Goal: Navigation & Orientation: Understand site structure

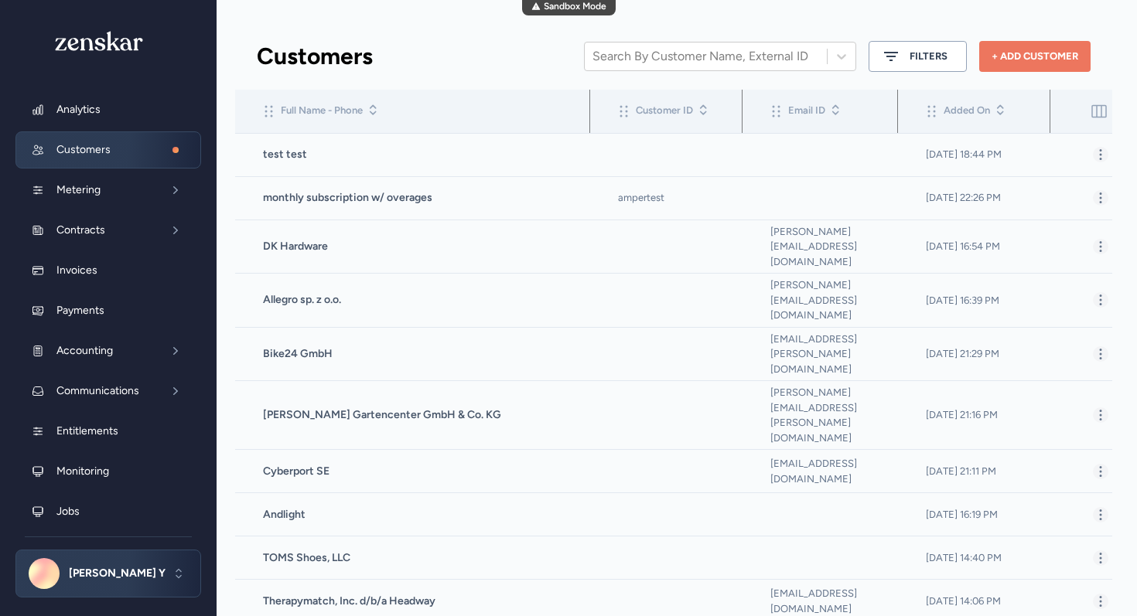
click at [558, 6] on div "Sandbox Mode" at bounding box center [569, 7] width 94 height 15
click at [117, 305] on p "Payments" at bounding box center [112, 310] width 113 height 15
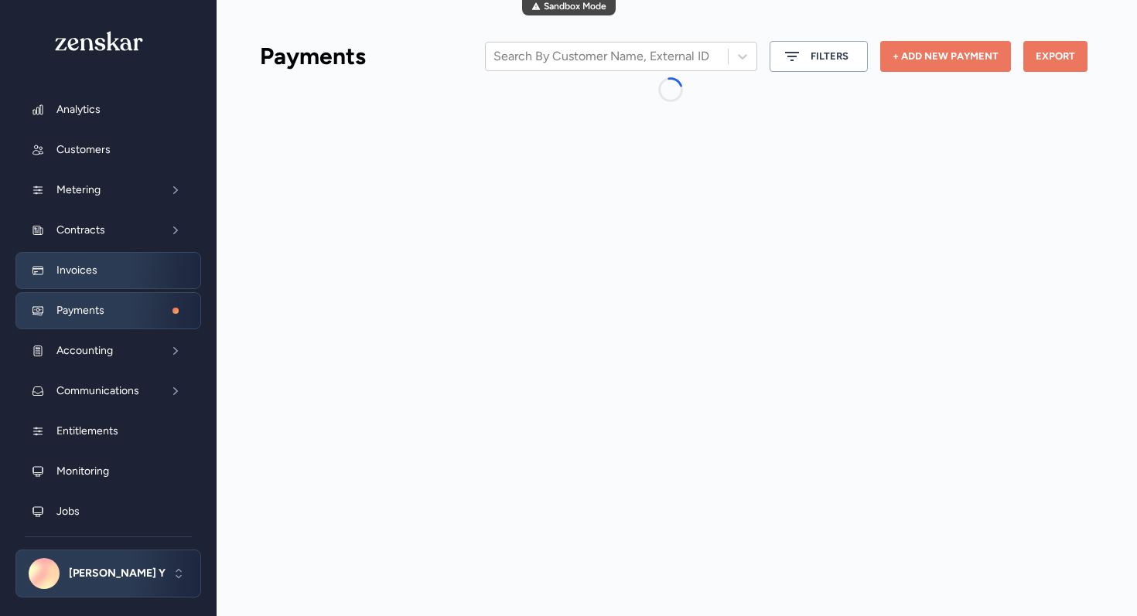
click at [115, 268] on p "Invoices" at bounding box center [112, 270] width 113 height 15
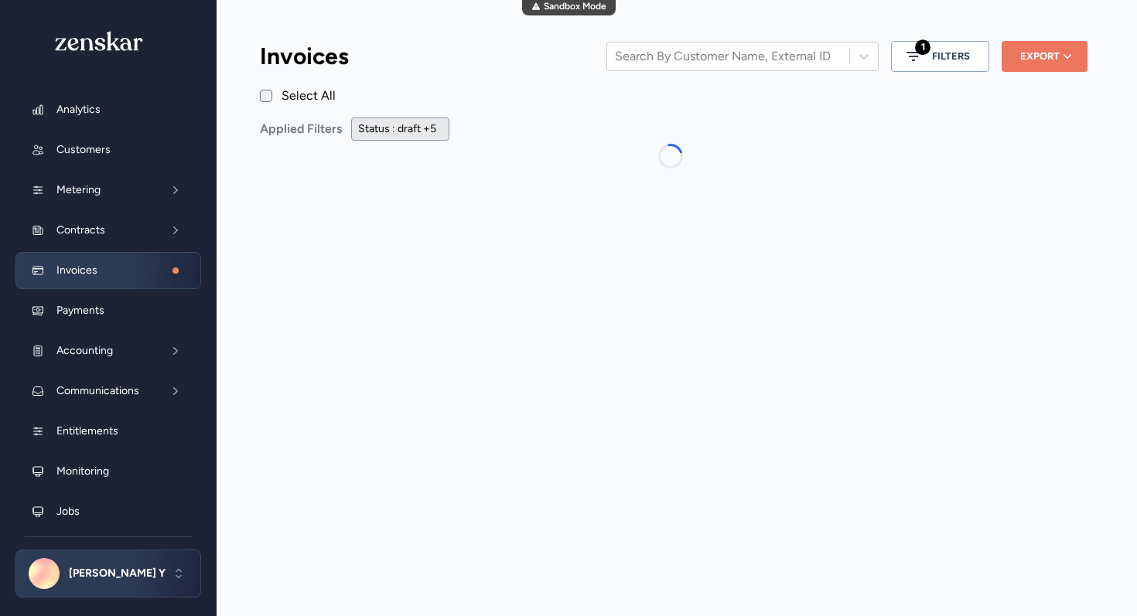
click at [139, 591] on div "[PERSON_NAME] Y" at bounding box center [108, 574] width 186 height 48
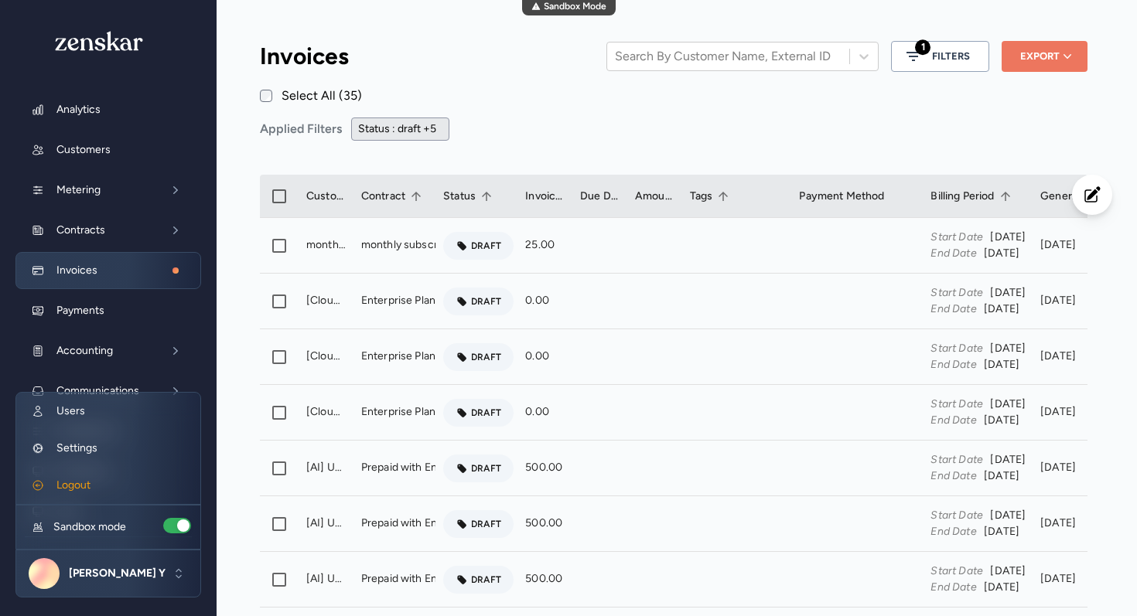
scroll to position [600, 827]
click at [120, 49] on img at bounding box center [99, 41] width 93 height 20
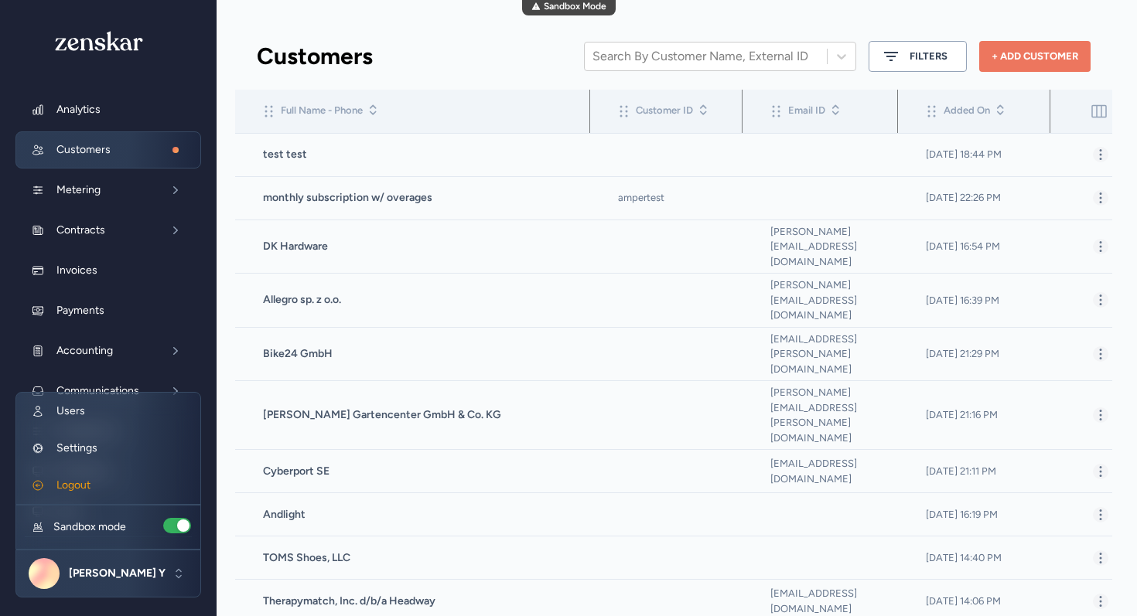
click at [104, 33] on img at bounding box center [99, 41] width 93 height 20
click at [98, 205] on button "Metering" at bounding box center [108, 190] width 186 height 37
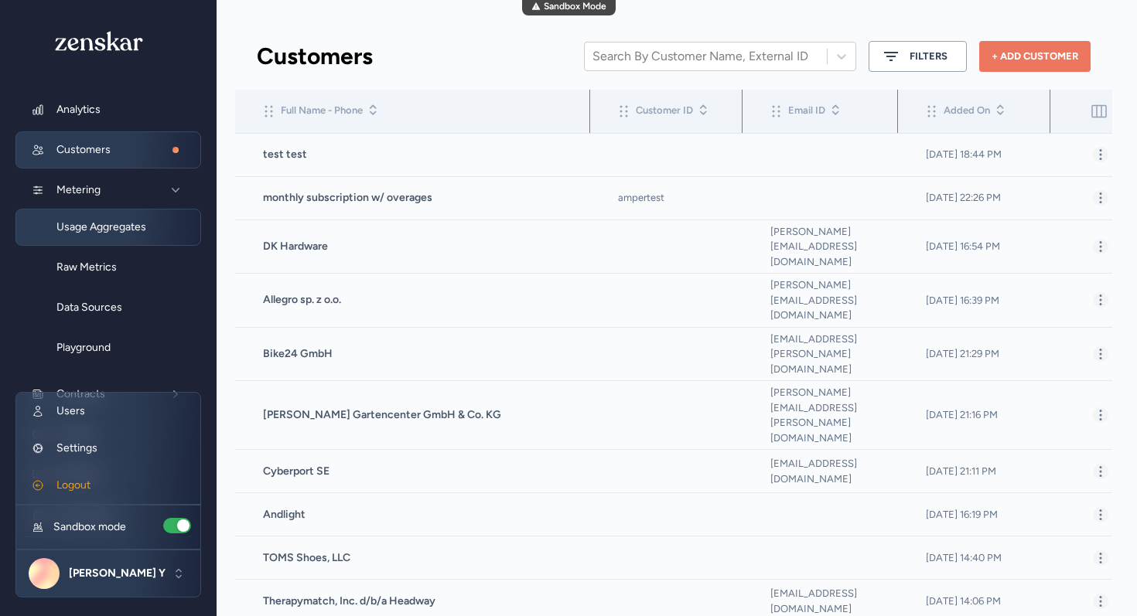
click at [101, 233] on span "Usage Aggregates" at bounding box center [121, 227] width 131 height 15
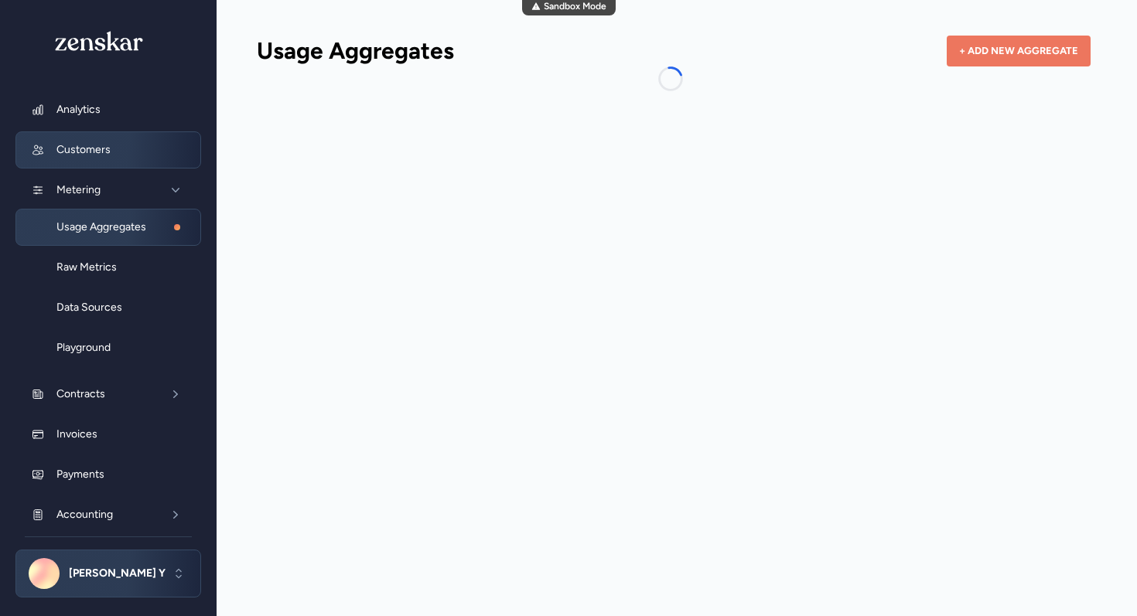
click at [120, 160] on link "Customers" at bounding box center [108, 149] width 186 height 37
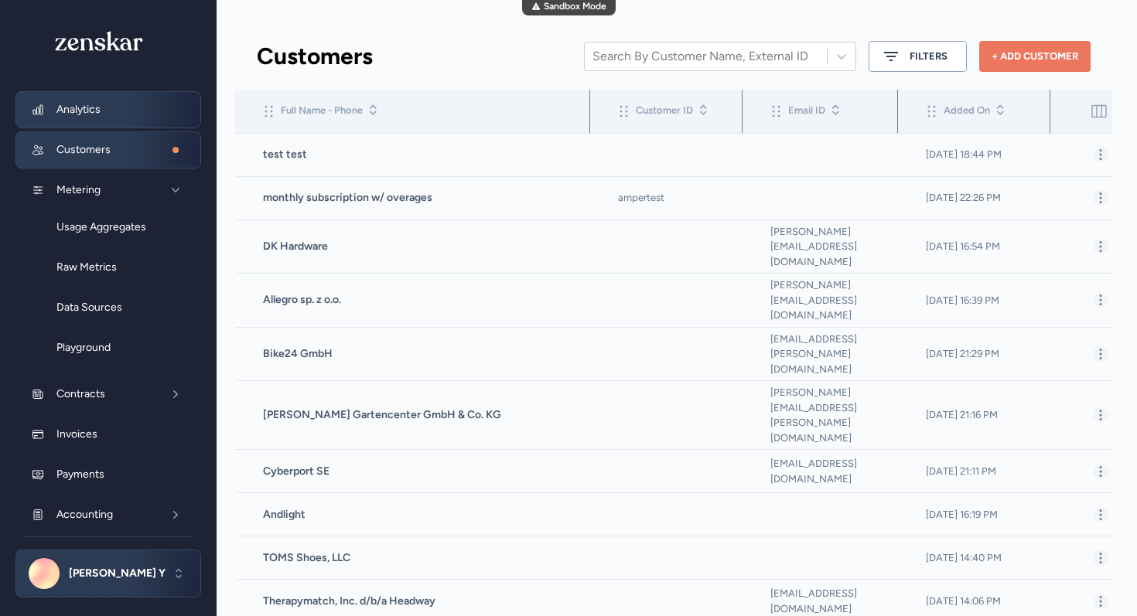
click at [128, 121] on link "Analytics" at bounding box center [108, 109] width 186 height 37
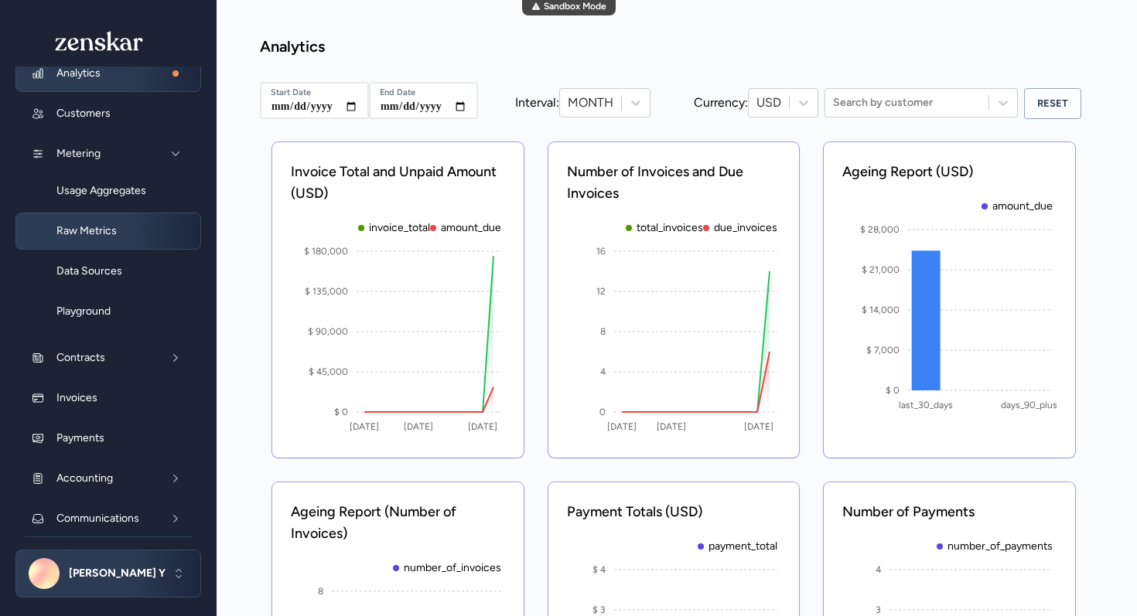
scroll to position [56, 0]
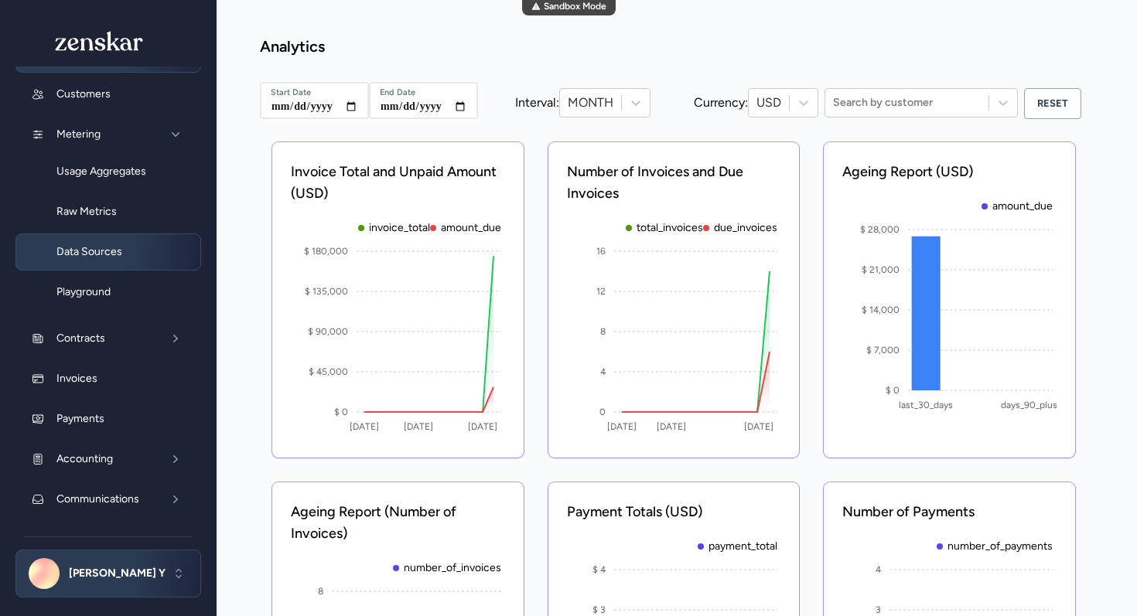
click at [102, 254] on span "Data Sources" at bounding box center [121, 251] width 131 height 15
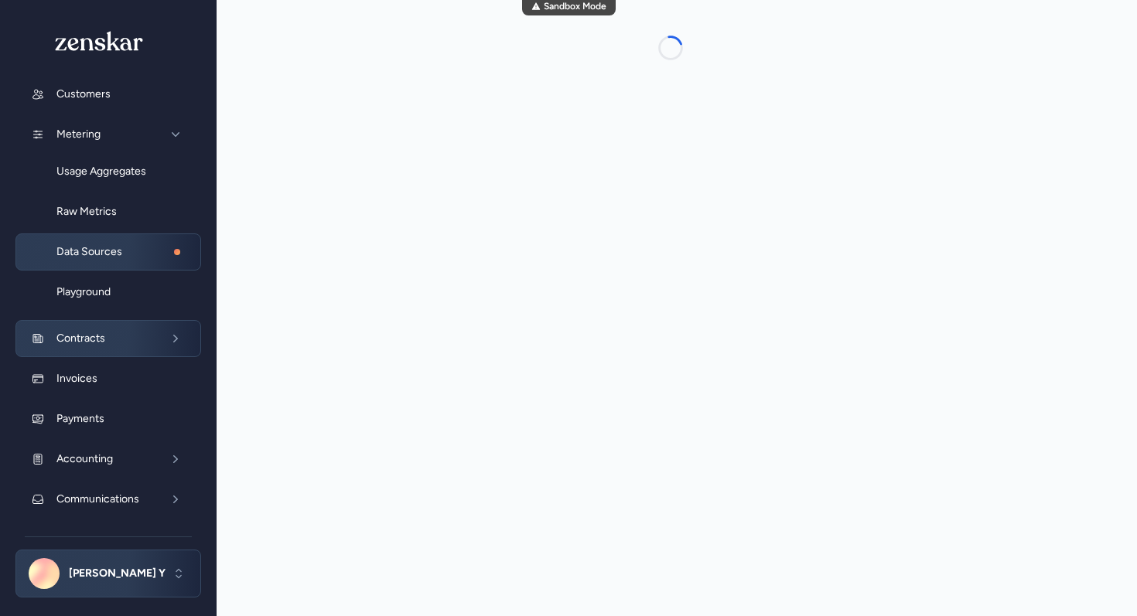
click at [101, 328] on button "Contracts" at bounding box center [108, 338] width 186 height 37
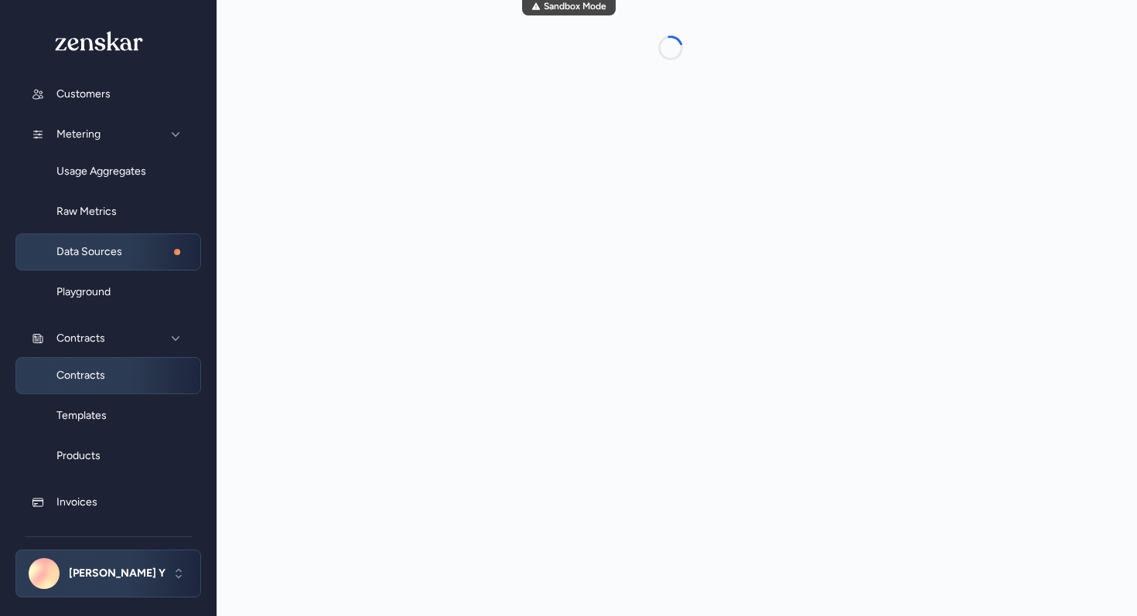
click at [103, 384] on link "Contracts" at bounding box center [108, 375] width 186 height 37
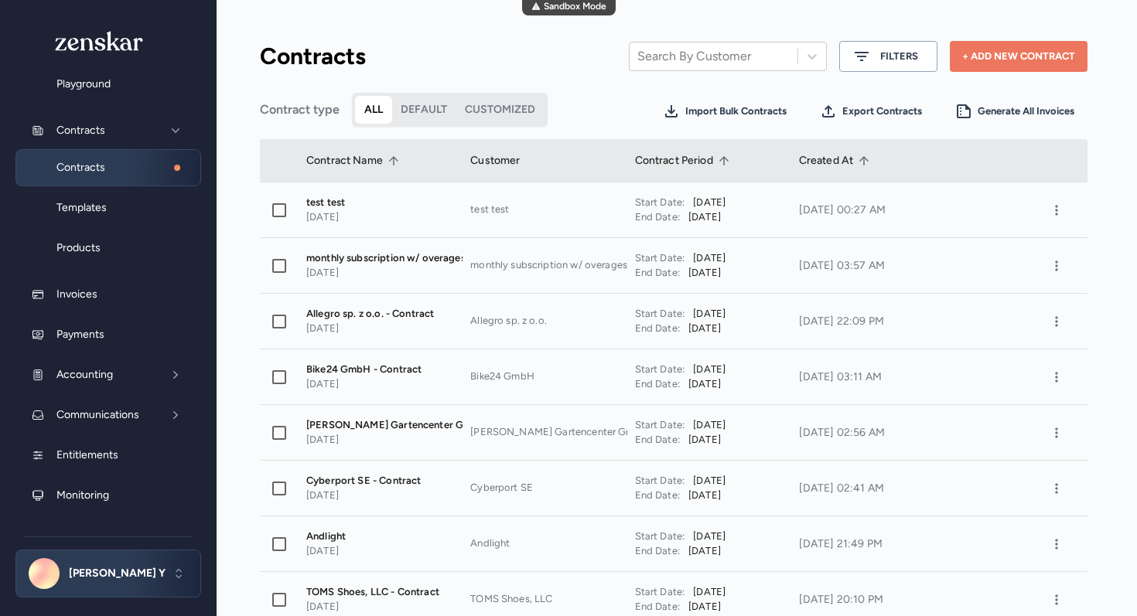
scroll to position [300, 0]
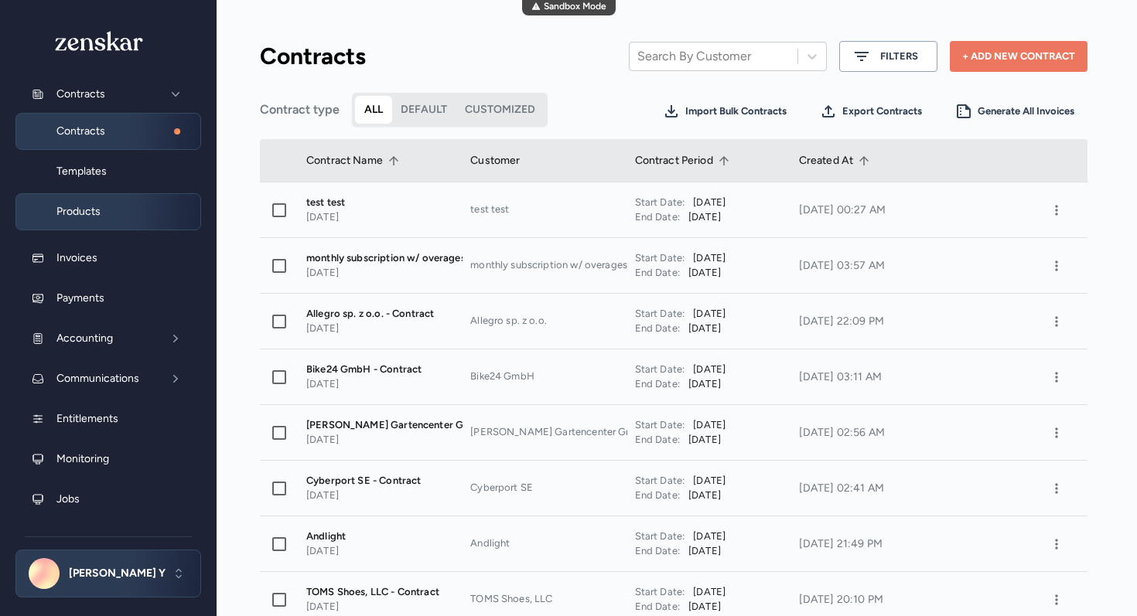
click at [128, 200] on link "Products" at bounding box center [108, 211] width 186 height 37
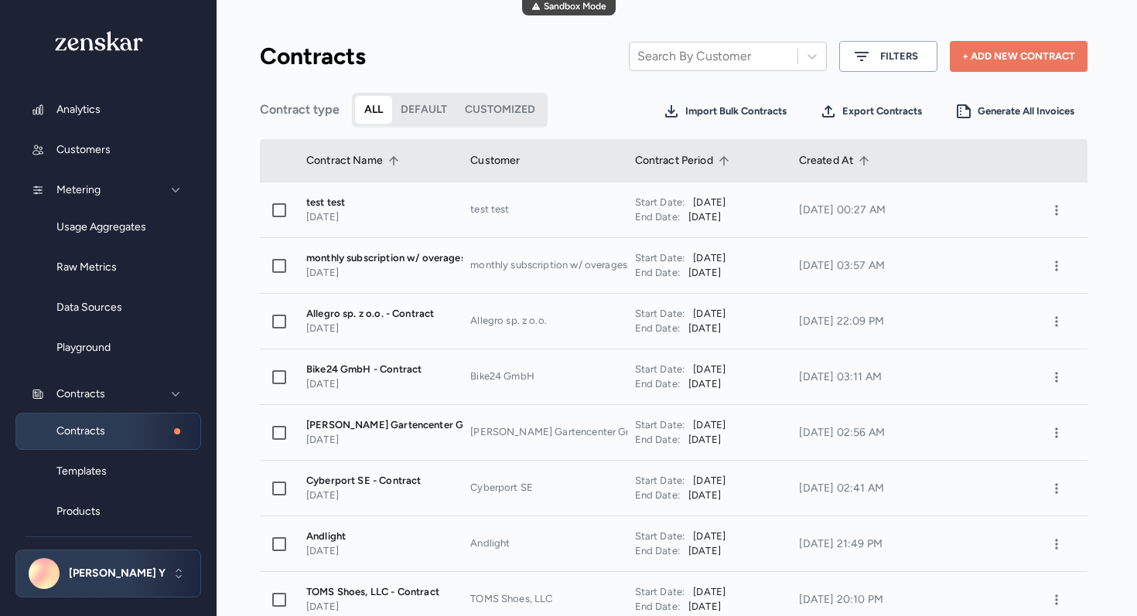
scroll to position [600, 827]
